Goal: Task Accomplishment & Management: Manage account settings

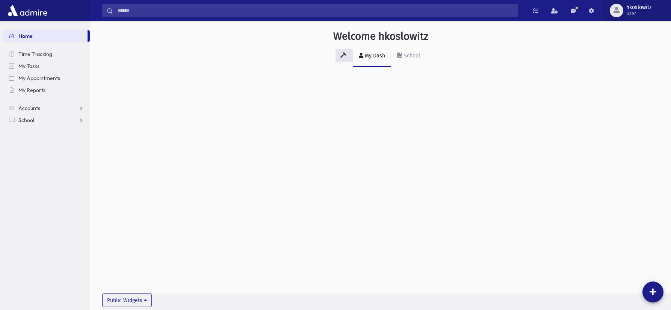
click at [635, 12] on span "User" at bounding box center [638, 14] width 25 height 6
click at [546, 79] on div "Welcome hkoslowitz My Dash School Public Widgets" at bounding box center [380, 54] width 581 height 67
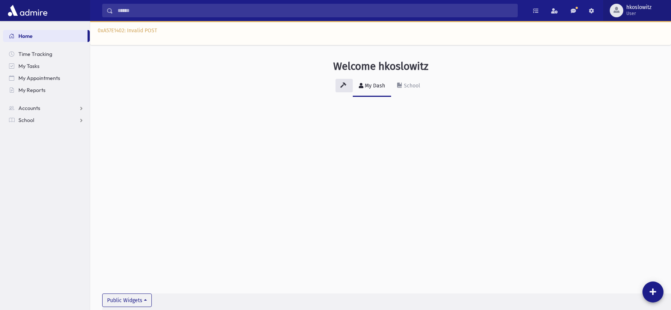
click at [625, 16] on span "hkoslowitz User" at bounding box center [641, 11] width 37 height 12
click at [56, 108] on link "Accounts" at bounding box center [46, 108] width 87 height 12
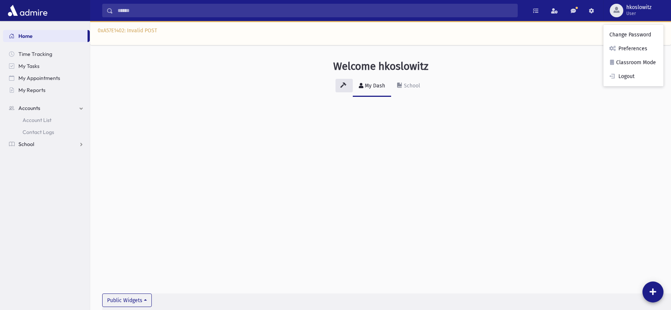
click at [44, 148] on link "School" at bounding box center [46, 144] width 87 height 12
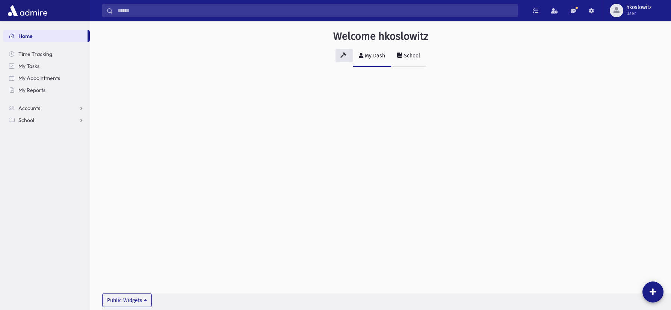
click at [408, 56] on div "School" at bounding box center [411, 56] width 18 height 6
click at [631, 18] on button "hkoslowitz User" at bounding box center [638, 10] width 68 height 21
click at [367, 54] on div "My Dash" at bounding box center [374, 56] width 22 height 6
click at [643, 11] on span "User" at bounding box center [638, 14] width 25 height 6
click at [365, 35] on h3 "Welcome hkoslowitz" at bounding box center [380, 36] width 95 height 13
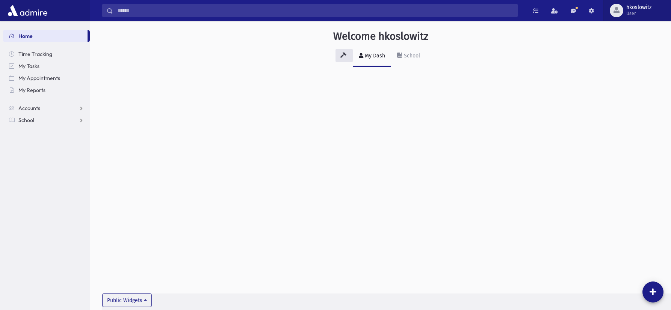
click at [623, 15] on span "hkoslowitz User" at bounding box center [641, 11] width 37 height 12
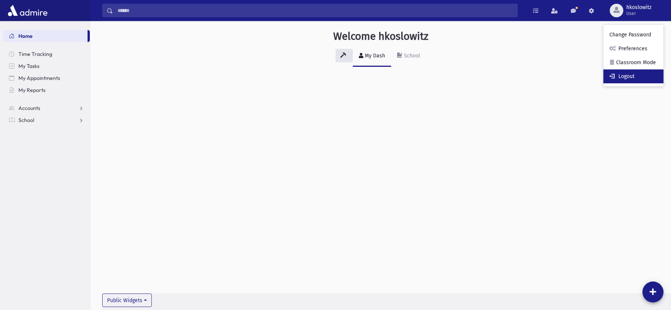
click at [637, 74] on link "Logout" at bounding box center [634, 77] width 60 height 14
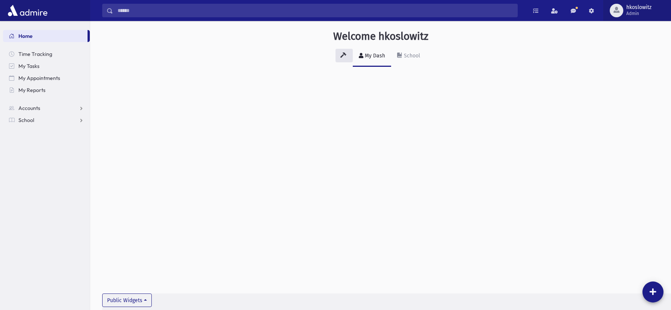
click at [637, 11] on span "Admin" at bounding box center [638, 14] width 25 height 6
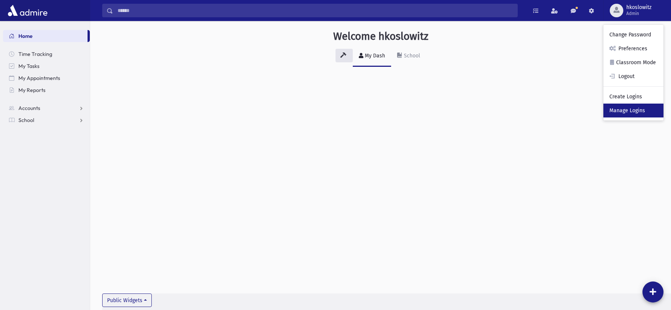
click at [633, 111] on link "Manage Logins" at bounding box center [634, 111] width 60 height 14
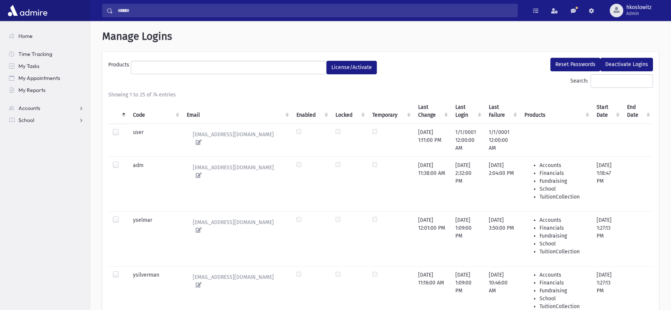
select select
click at [182, 70] on ul at bounding box center [228, 66] width 195 height 11
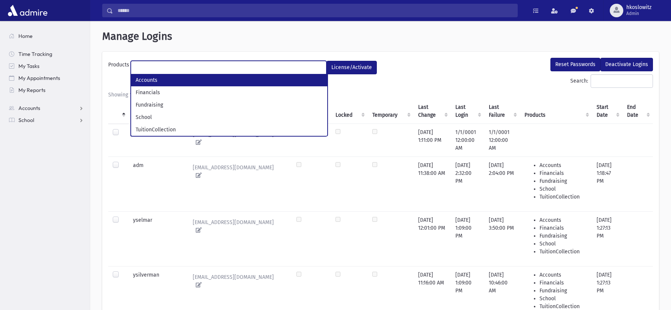
click at [254, 65] on ul at bounding box center [228, 66] width 195 height 11
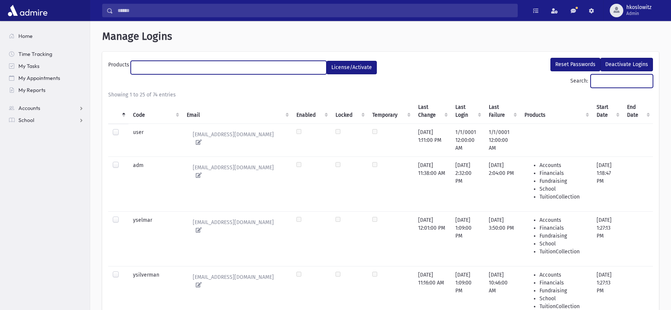
click at [593, 78] on input "Search:" at bounding box center [622, 81] width 62 height 14
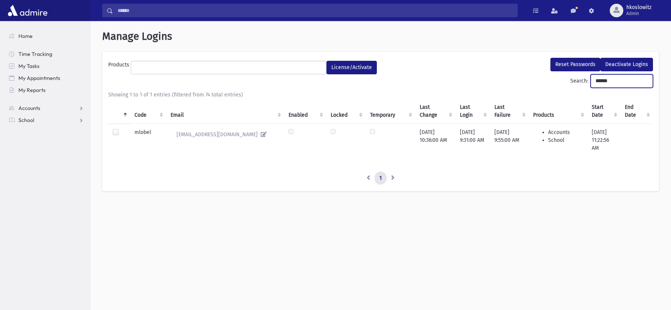
type input "******"
drag, startPoint x: 114, startPoint y: 130, endPoint x: 123, endPoint y: 130, distance: 8.3
click at [122, 129] on label at bounding box center [122, 129] width 0 height 0
click at [576, 64] on button "Reset Passwords" at bounding box center [576, 65] width 50 height 14
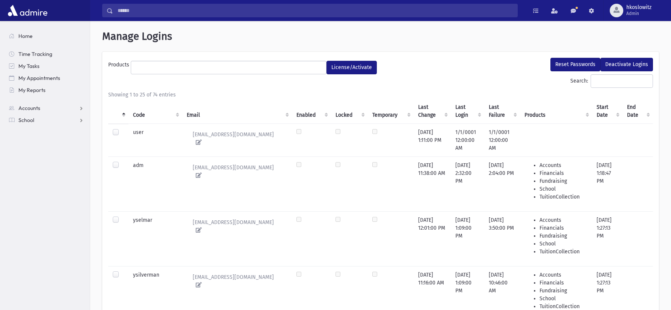
select select
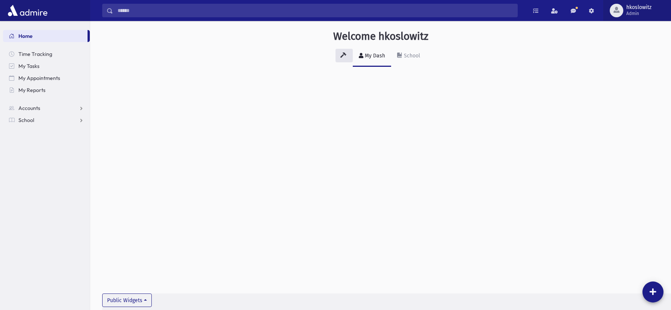
click at [630, 12] on span "Admin" at bounding box center [638, 14] width 25 height 6
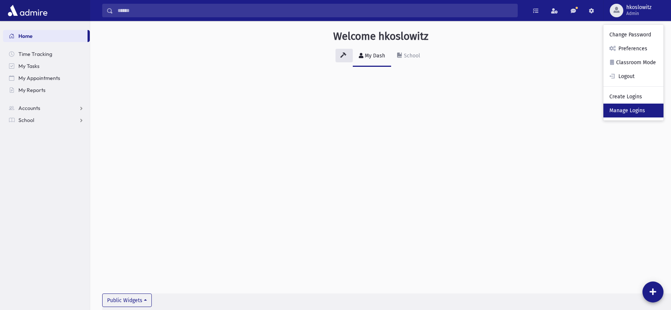
click at [643, 109] on link "Manage Logins" at bounding box center [634, 111] width 60 height 14
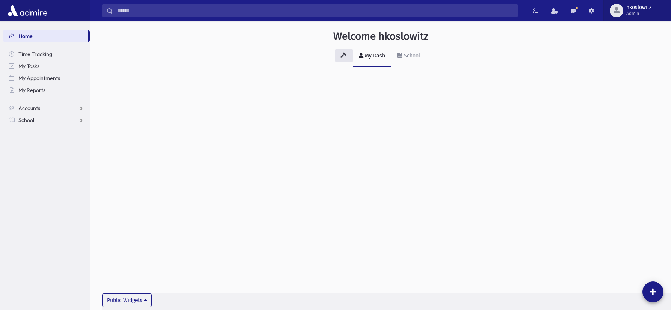
click at [628, 14] on span "Admin" at bounding box center [638, 14] width 25 height 6
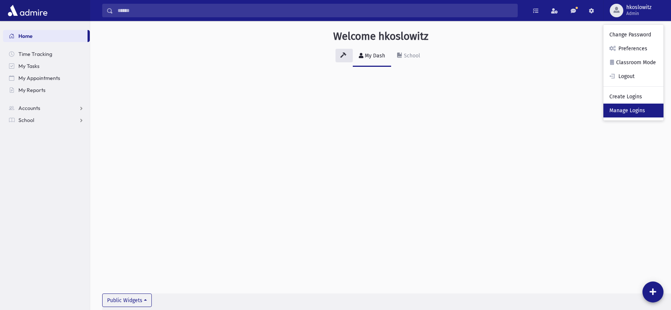
click at [654, 110] on link "Manage Logins" at bounding box center [634, 111] width 60 height 14
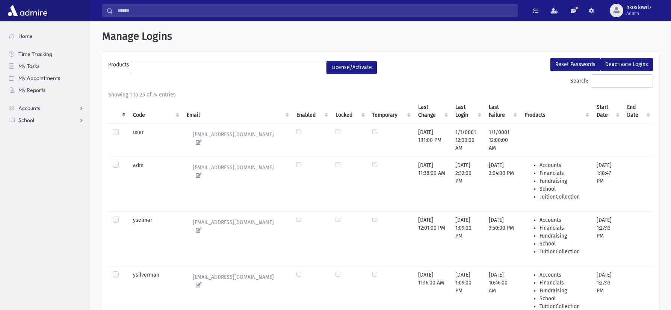
select select
click at [601, 84] on input "Search:" at bounding box center [622, 81] width 62 height 14
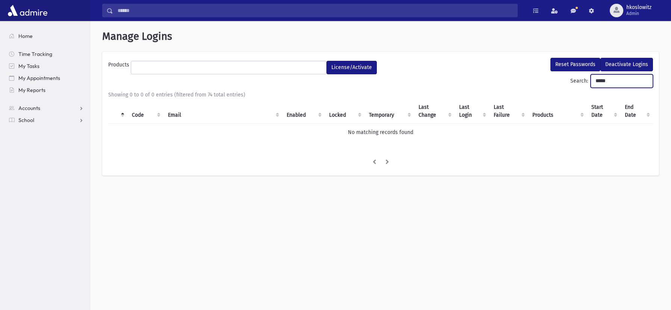
type input "*****"
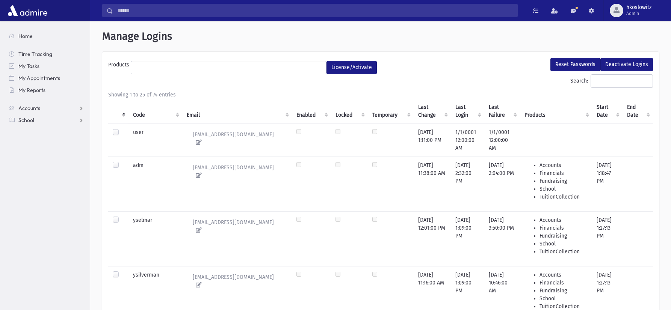
select select
click at [616, 80] on input "Search:" at bounding box center [622, 81] width 62 height 14
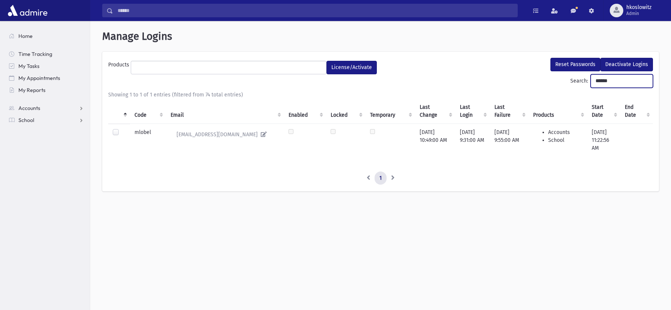
type input "******"
click at [122, 129] on label at bounding box center [122, 129] width 0 height 0
click at [574, 63] on button "Reset Passwords" at bounding box center [576, 65] width 50 height 14
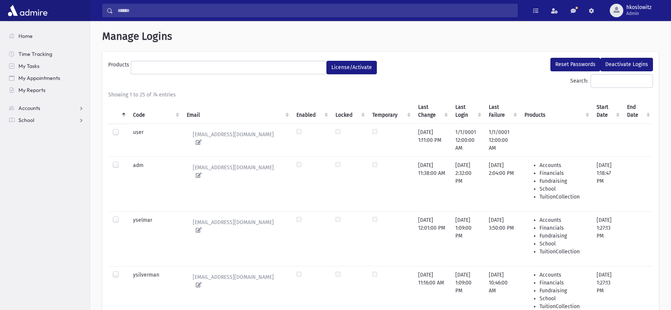
select select
click at [615, 80] on input "Search:" at bounding box center [622, 81] width 62 height 14
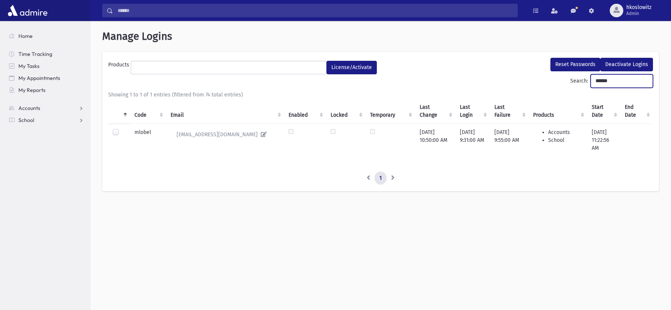
type input "******"
click at [369, 175] on li at bounding box center [368, 179] width 13 height 14
drag, startPoint x: 416, startPoint y: 132, endPoint x: 616, endPoint y: 142, distance: 200.9
click at [616, 142] on tr "mlobel mlobel@bnosesthermalka.org 9/17/2025 10:50:00 AM 9/16/2025 9:31:00 AM 9/…" at bounding box center [380, 140] width 545 height 33
click at [612, 140] on td "[DATE] 11:22:56 AM" at bounding box center [603, 140] width 33 height 33
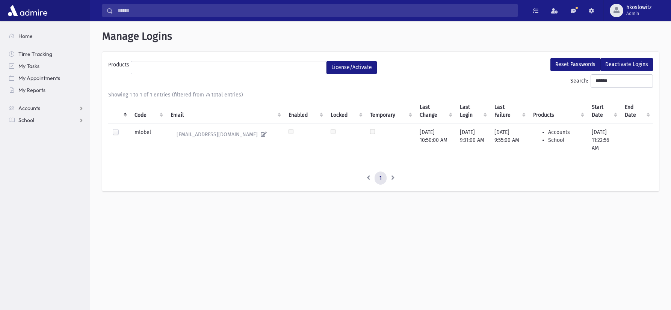
drag, startPoint x: 617, startPoint y: 139, endPoint x: 407, endPoint y: 138, distance: 210.4
click at [407, 138] on tr "mlobel mlobel@bnosesthermalka.org 9/17/2025 10:50:00 AM 9/16/2025 9:31:00 AM 9/…" at bounding box center [380, 140] width 545 height 33
click at [614, 140] on td "[DATE] 11:22:56 AM" at bounding box center [603, 140] width 33 height 33
click at [614, 141] on td "[DATE] 11:22:56 AM" at bounding box center [603, 140] width 33 height 33
drag, startPoint x: 614, startPoint y: 141, endPoint x: 414, endPoint y: 131, distance: 199.8
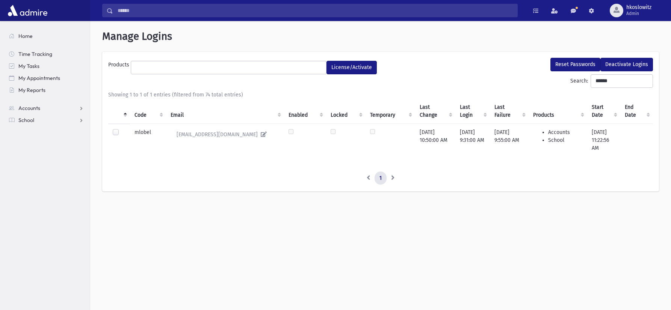
click at [414, 131] on tr "mlobel mlobel@bnosesthermalka.org 9/17/2025 10:50:00 AM 9/16/2025 9:31:00 AM 9/…" at bounding box center [380, 140] width 545 height 33
